Goal: Task Accomplishment & Management: Manage account settings

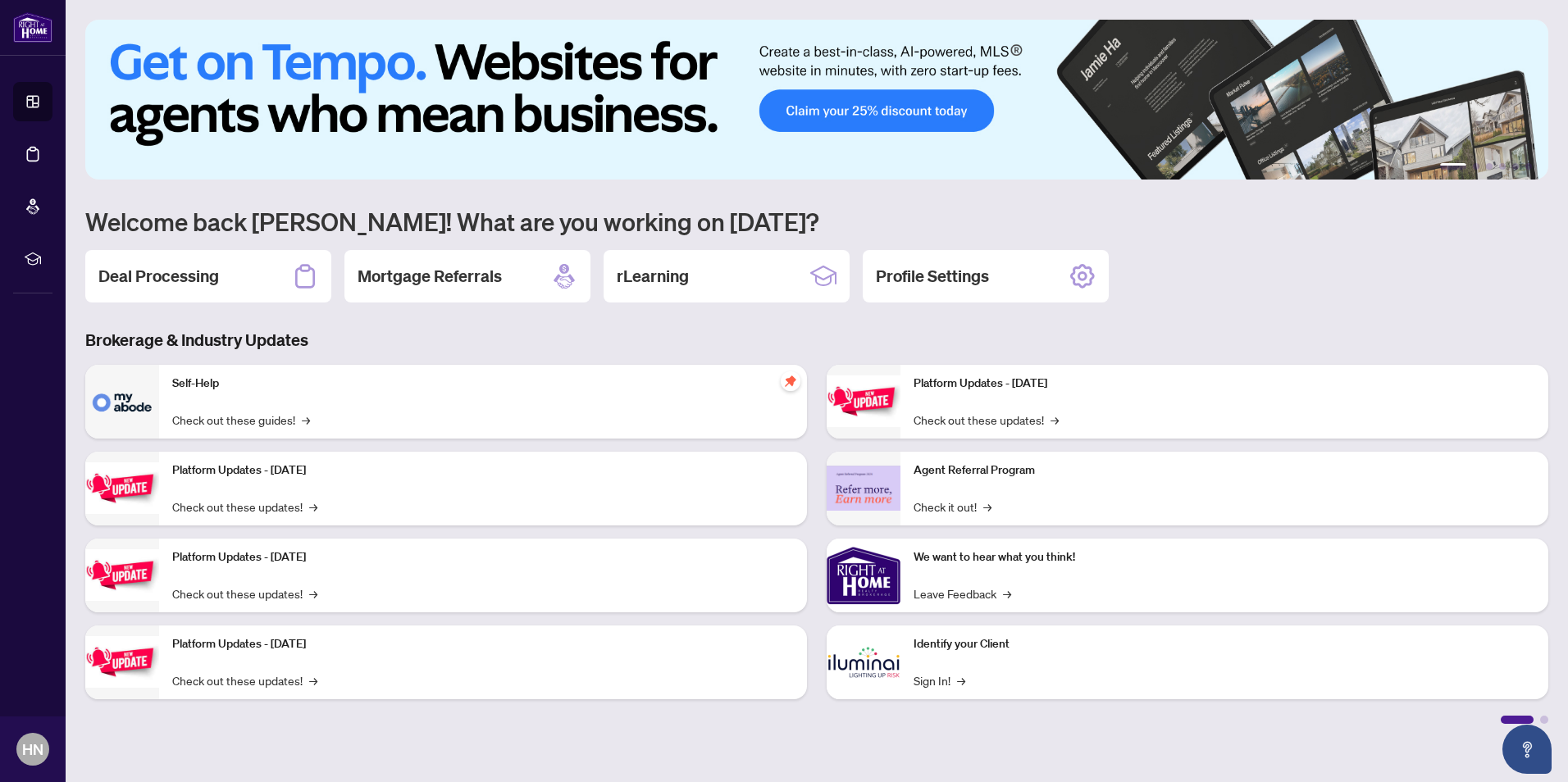
click at [178, 272] on h2 "Deal Processing" at bounding box center [159, 275] width 121 height 23
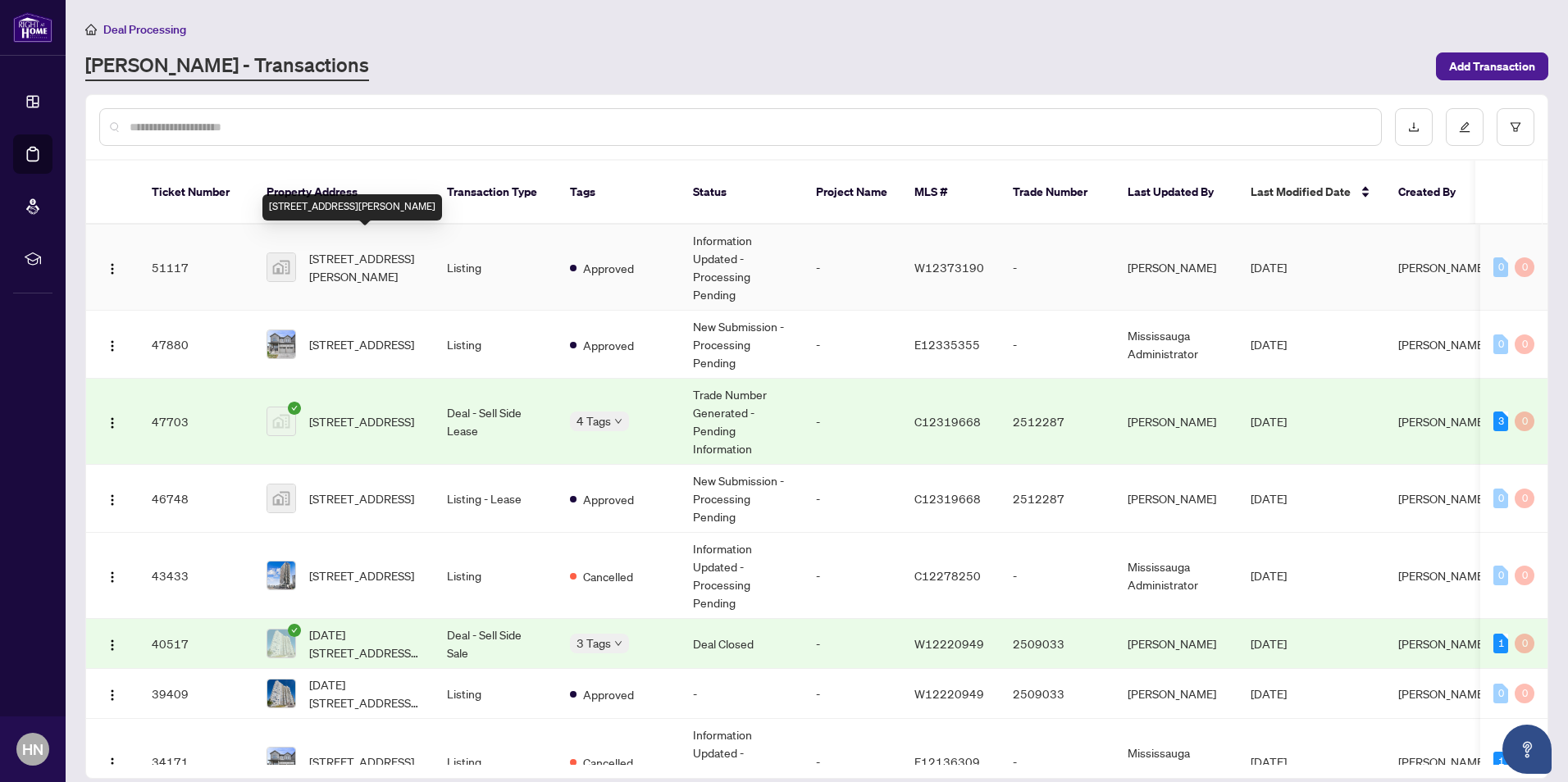
click at [400, 256] on span "[STREET_ADDRESS][PERSON_NAME]" at bounding box center [364, 267] width 111 height 36
